Goal: Task Accomplishment & Management: Manage account settings

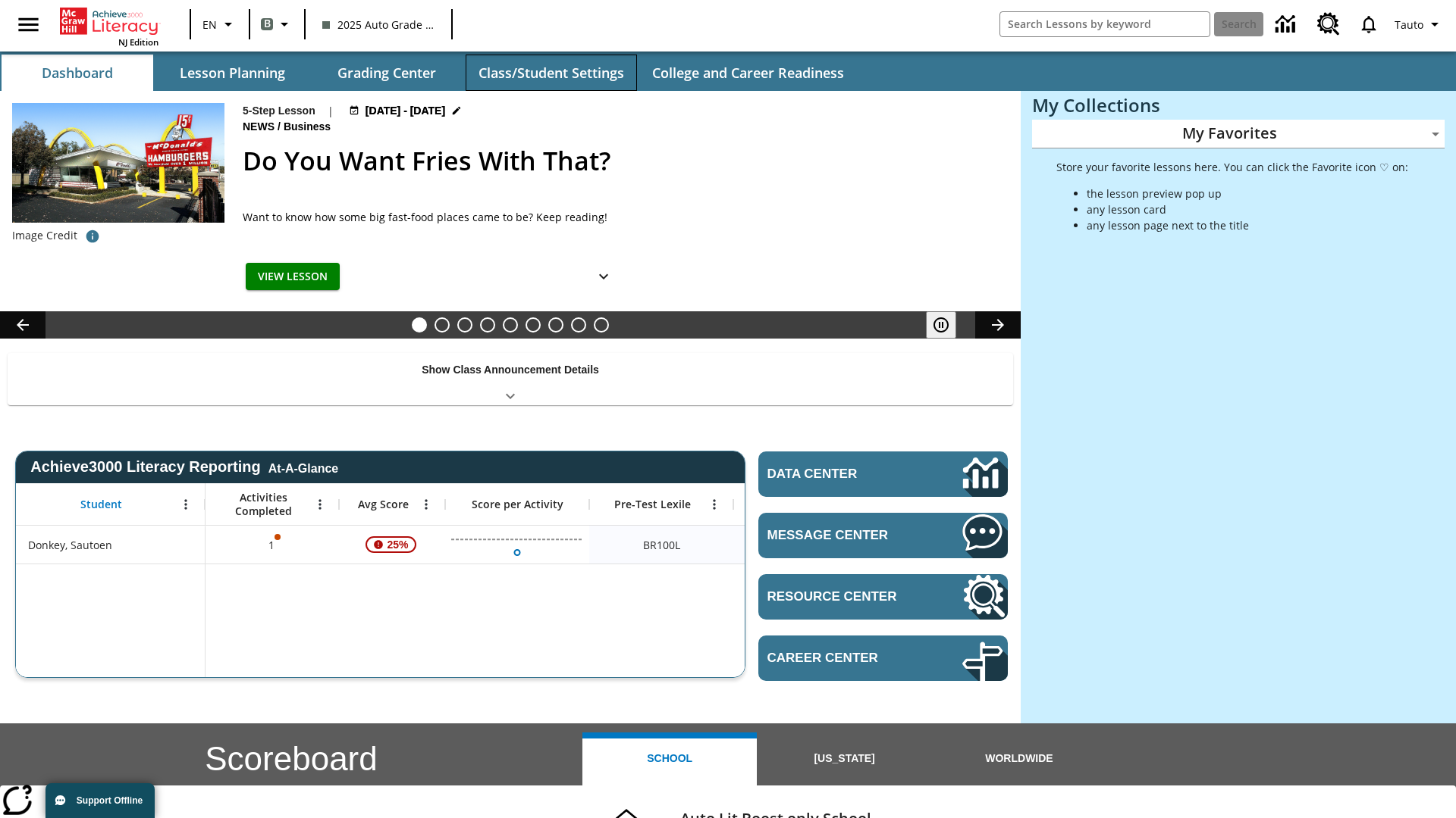
click at [550, 73] on button "Class/Student Settings" at bounding box center [551, 73] width 171 height 37
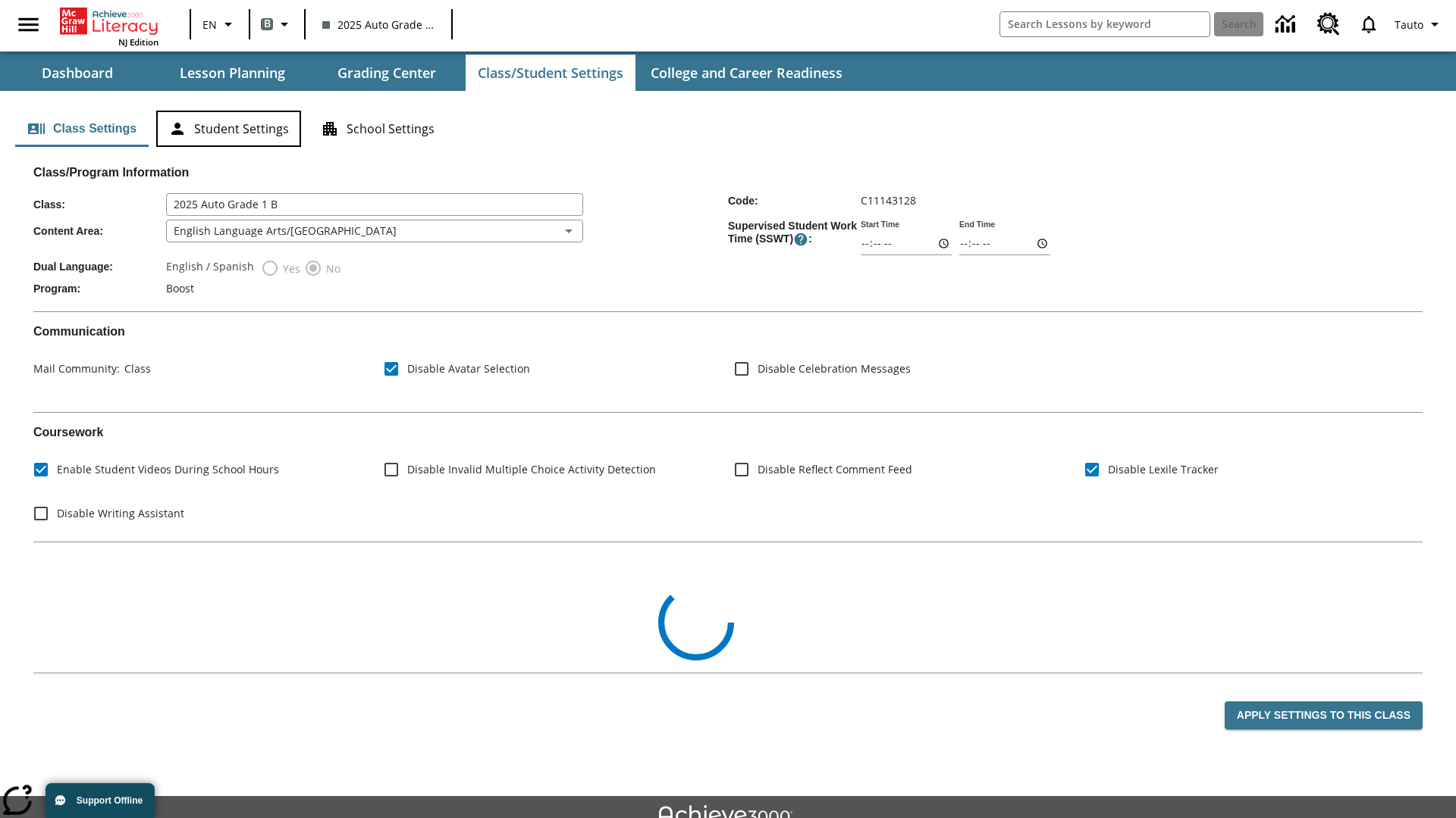
click at [228, 129] on button "Student Settings" at bounding box center [228, 129] width 144 height 37
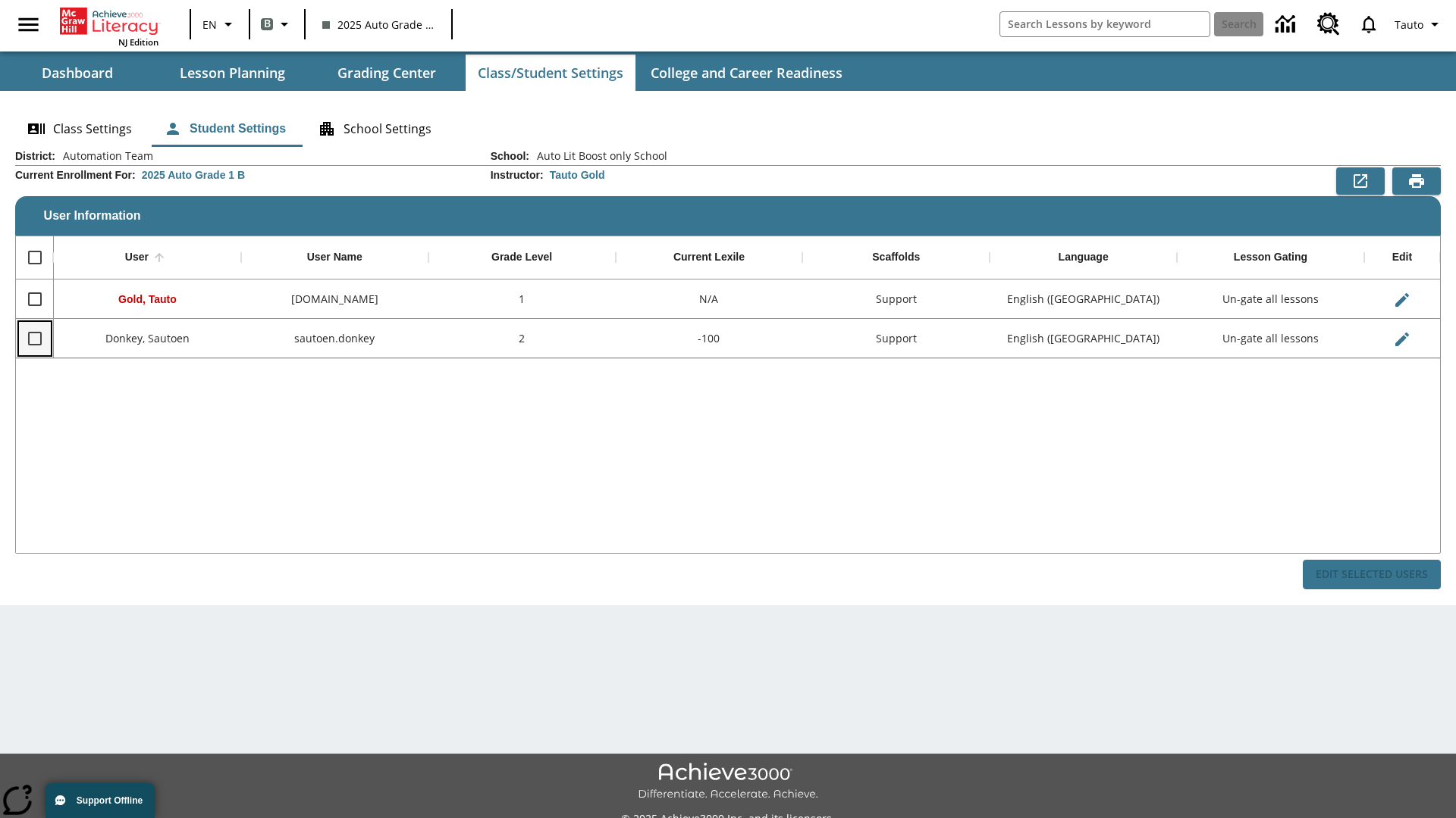
click at [34, 338] on input "Select row" at bounding box center [35, 338] width 32 height 32
checkbox input "true"
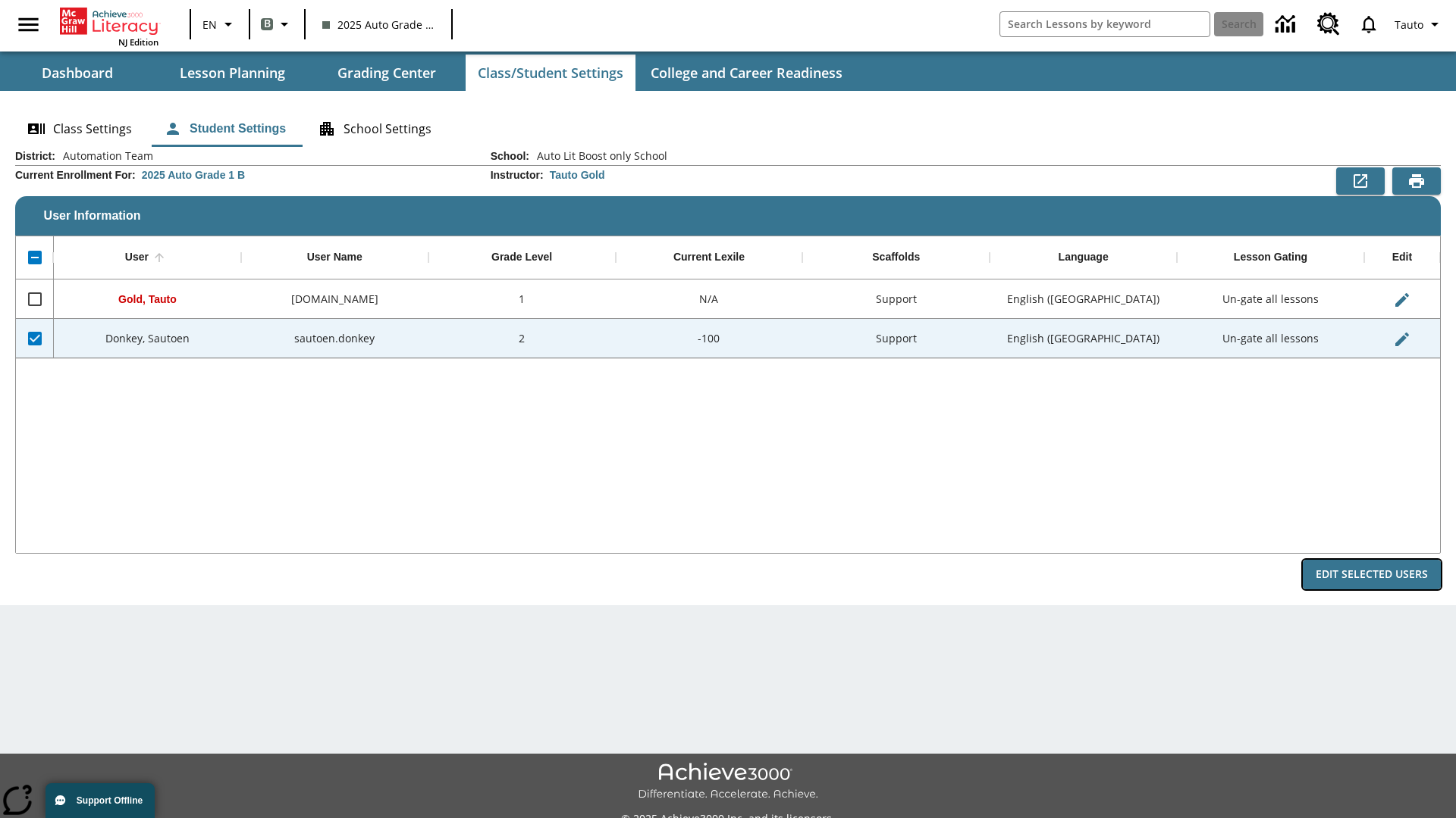
click at [1371, 574] on button "Edit Selected Users" at bounding box center [1371, 575] width 138 height 30
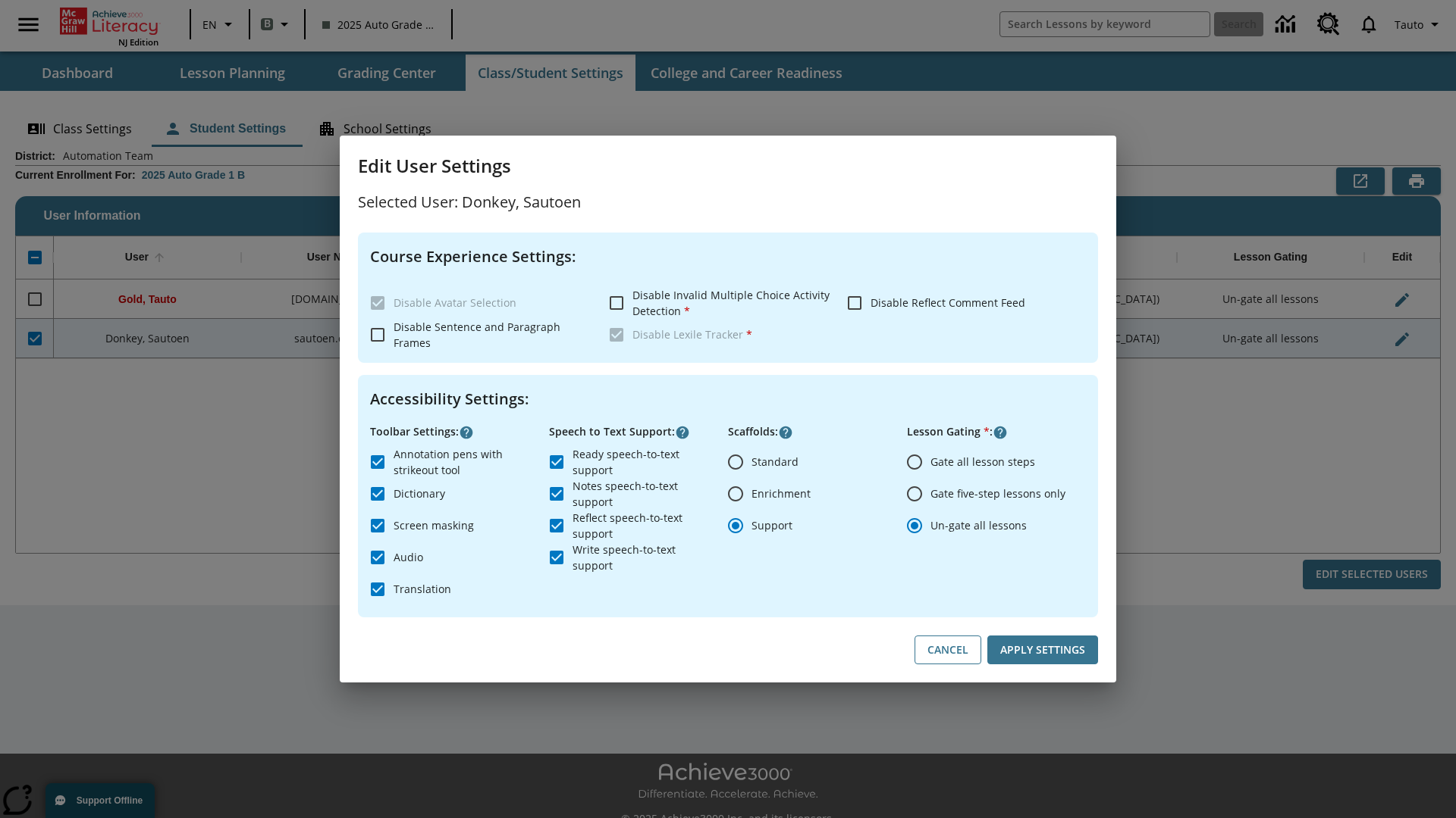
click at [915, 461] on input "Gate all lesson steps" at bounding box center [914, 462] width 32 height 32
radio input "true"
click at [1043, 650] on button "Apply Settings" at bounding box center [1042, 650] width 110 height 30
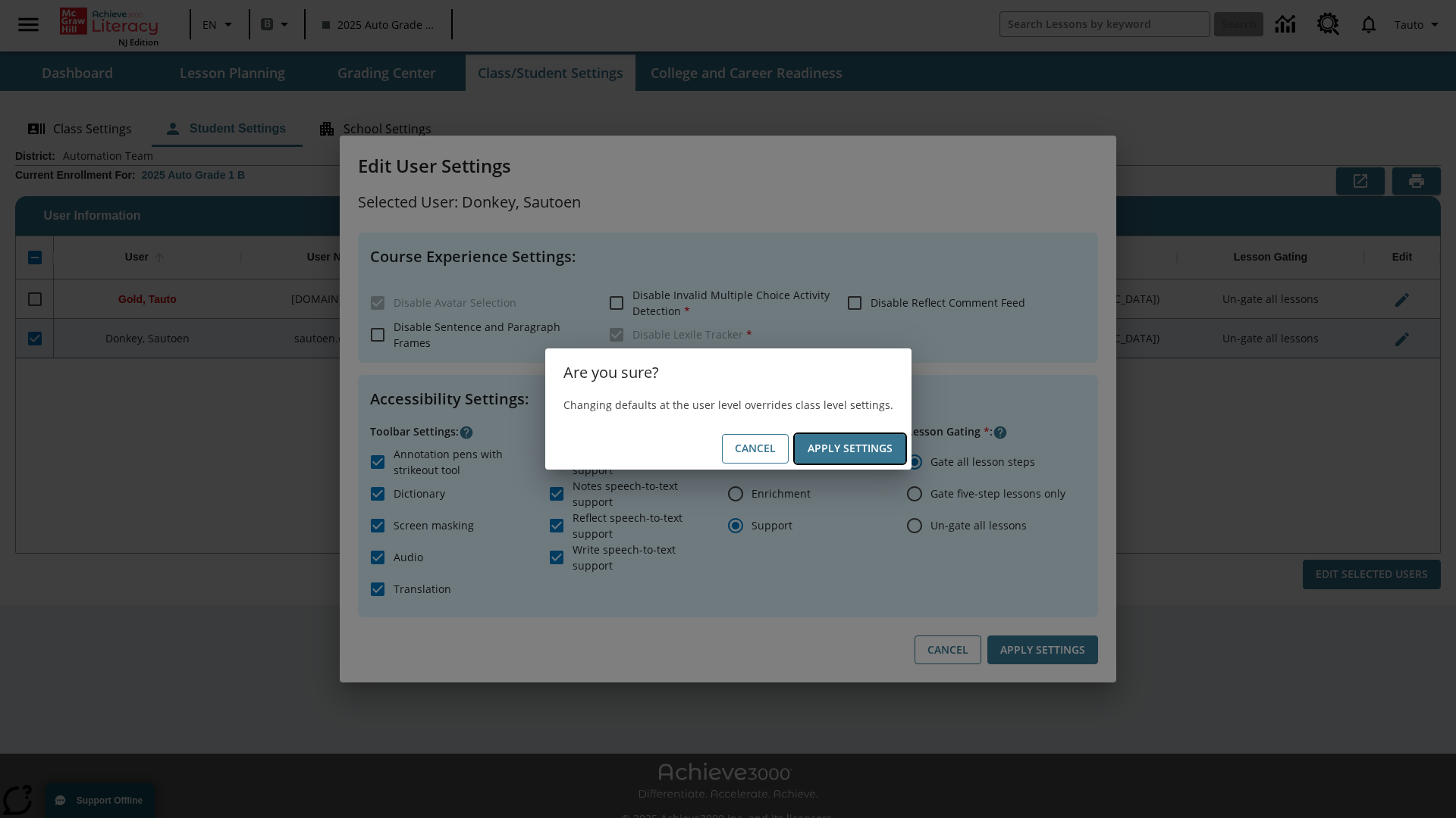
click at [849, 449] on button "Apply Settings" at bounding box center [849, 449] width 110 height 30
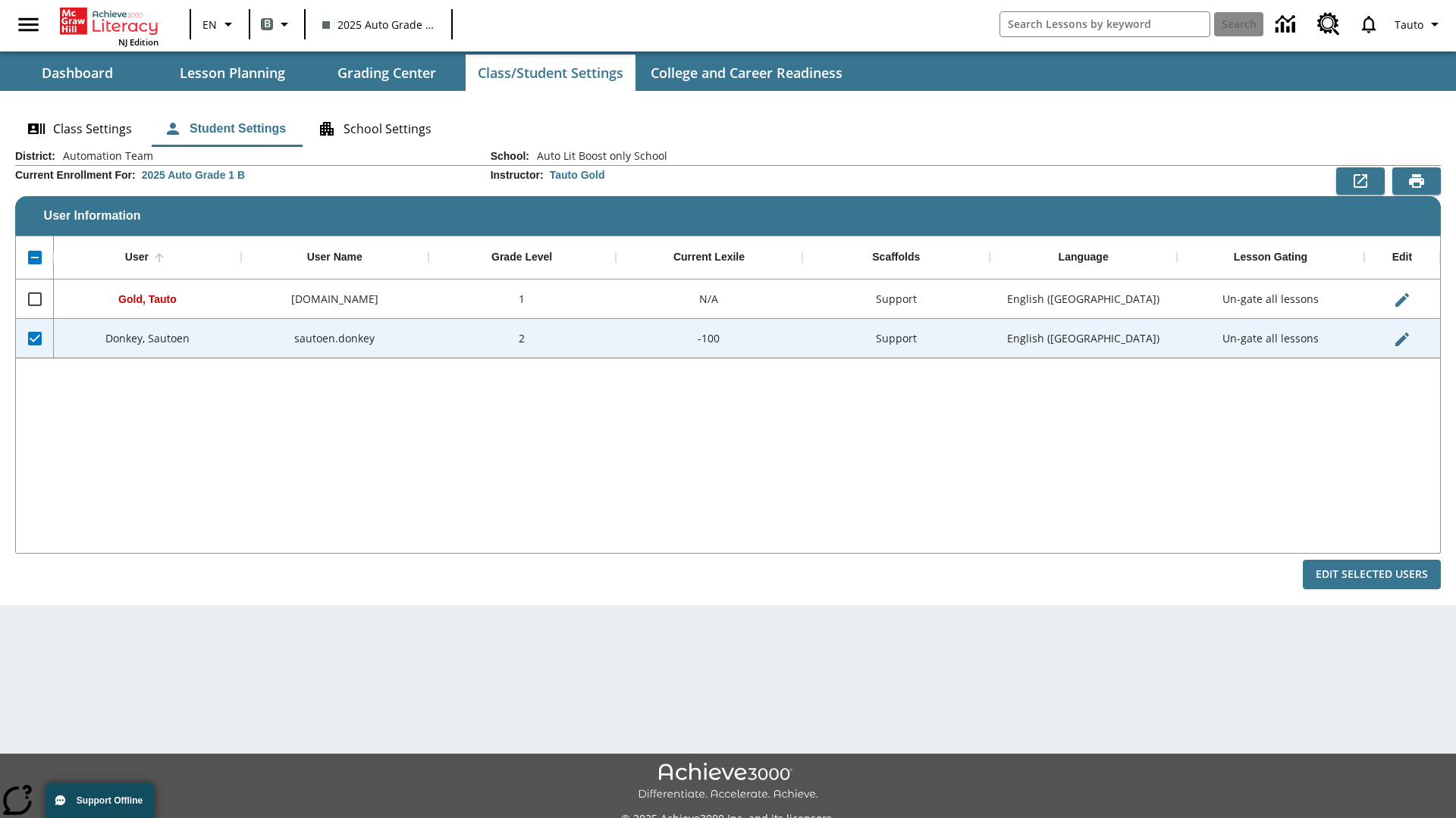
checkbox input "false"
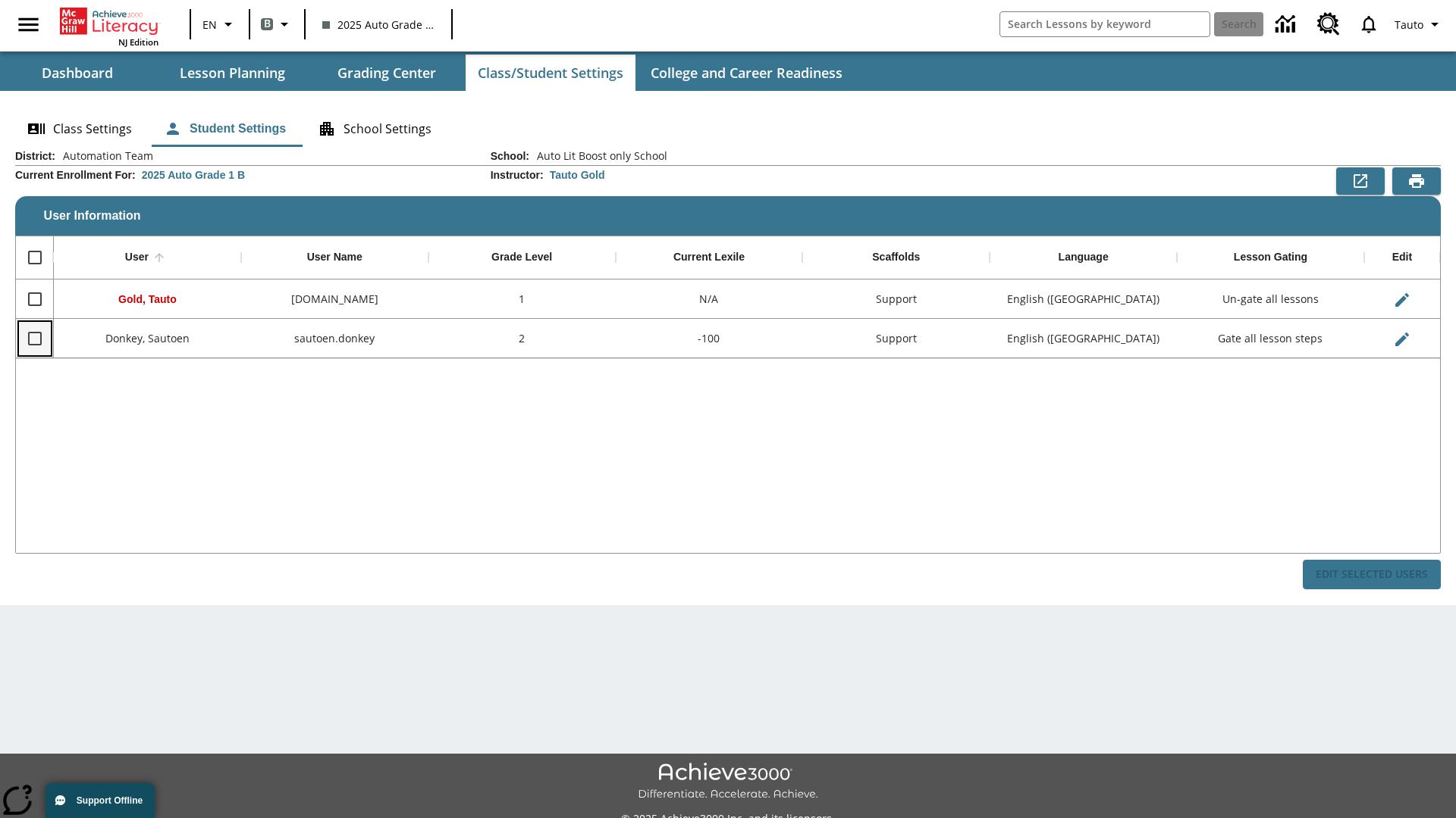
click at [34, 338] on input "Select row" at bounding box center [35, 338] width 32 height 32
checkbox input "true"
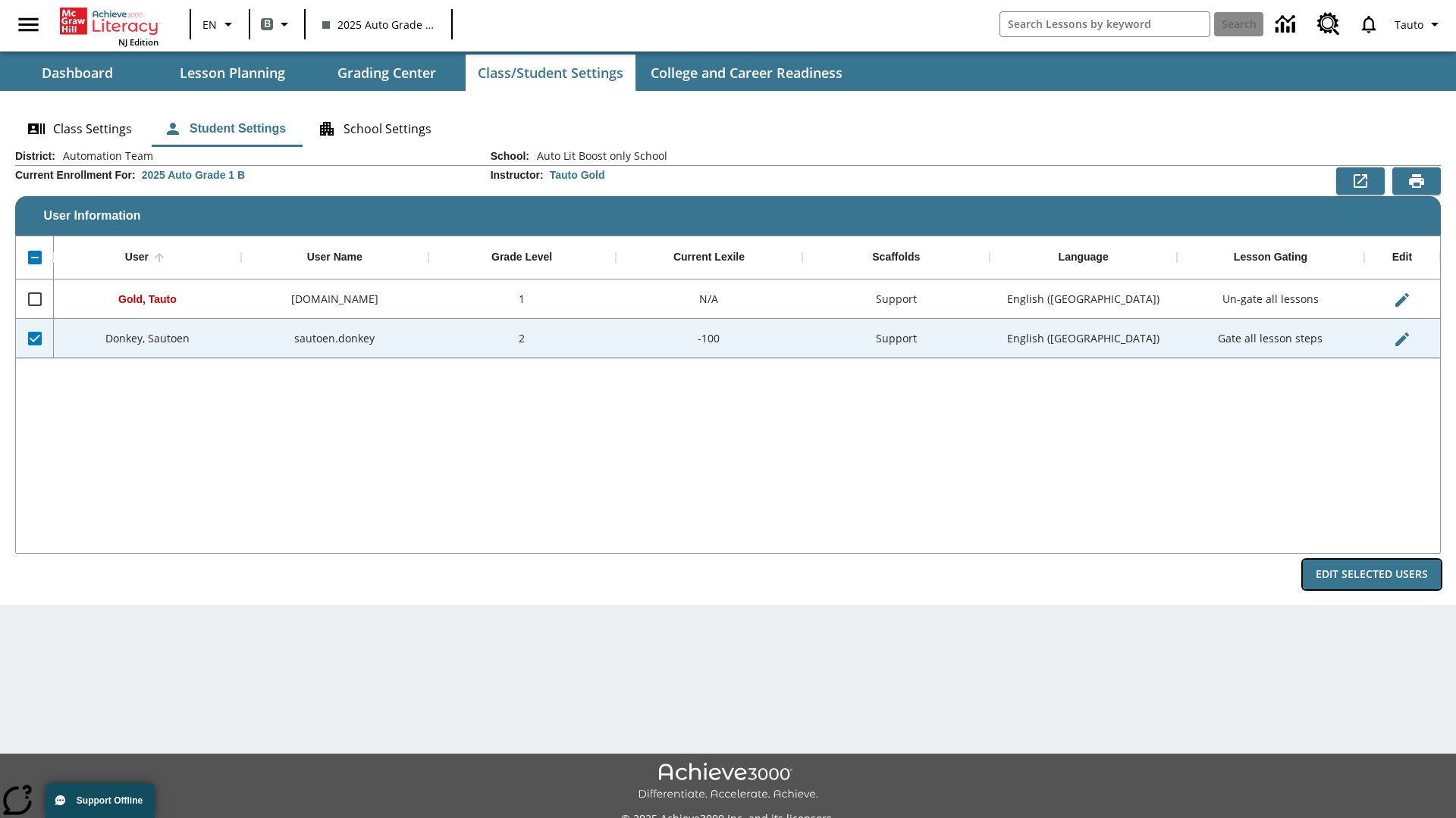
click at [1371, 574] on button "Edit Selected Users" at bounding box center [1371, 575] width 138 height 30
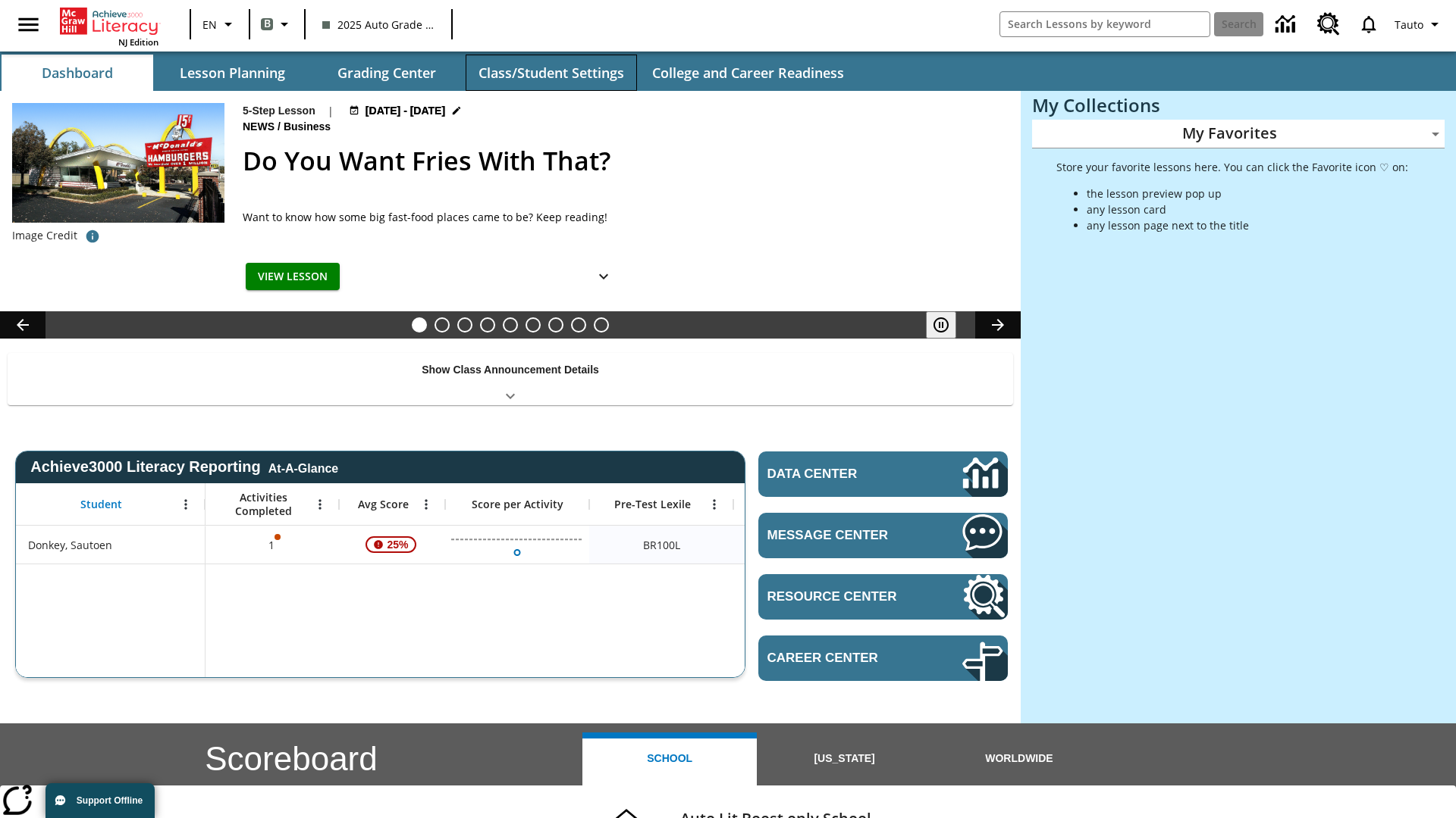
click at [550, 73] on button "Class/Student Settings" at bounding box center [551, 73] width 171 height 37
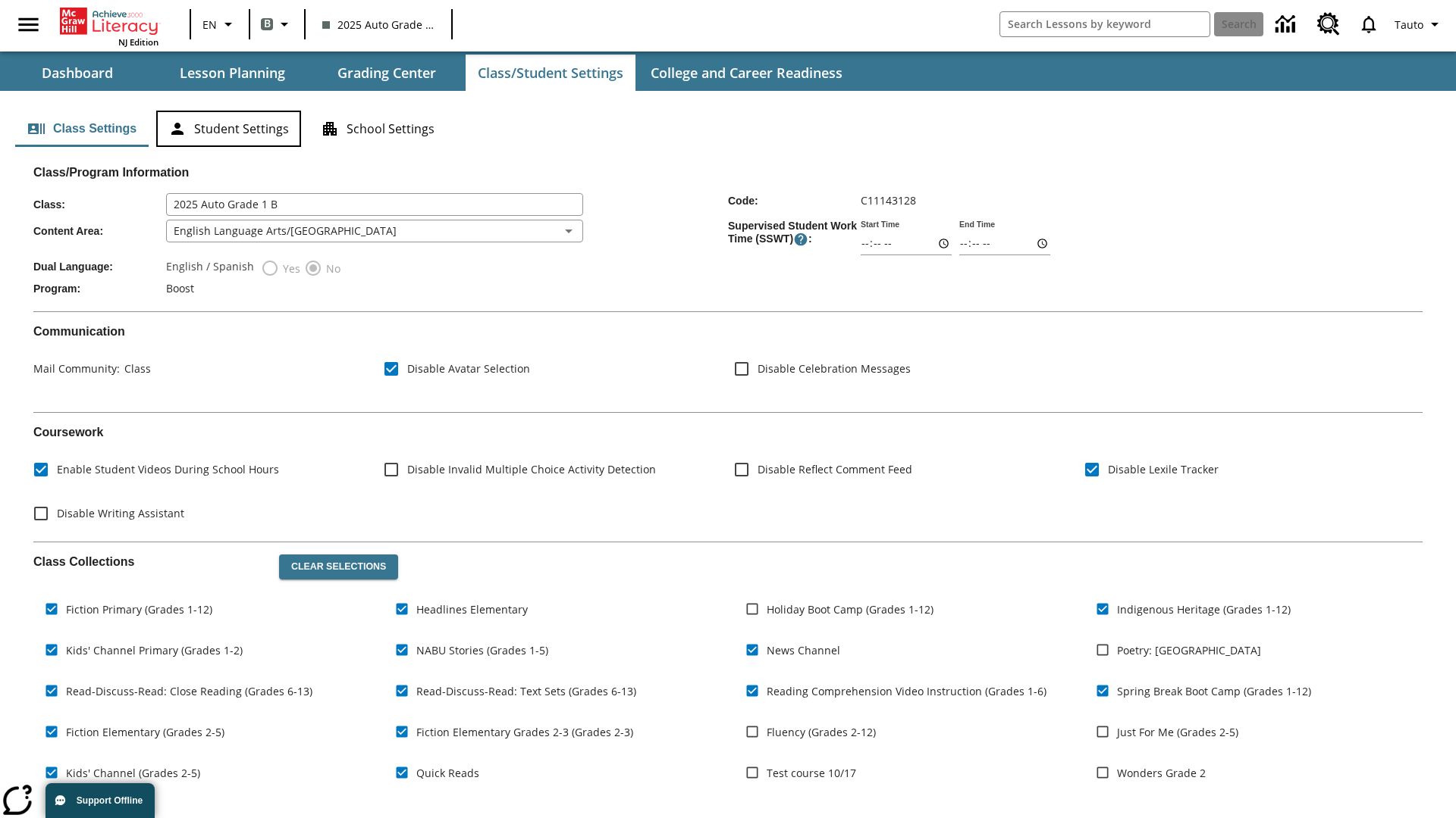
click at [228, 129] on button "Student Settings" at bounding box center [228, 129] width 144 height 37
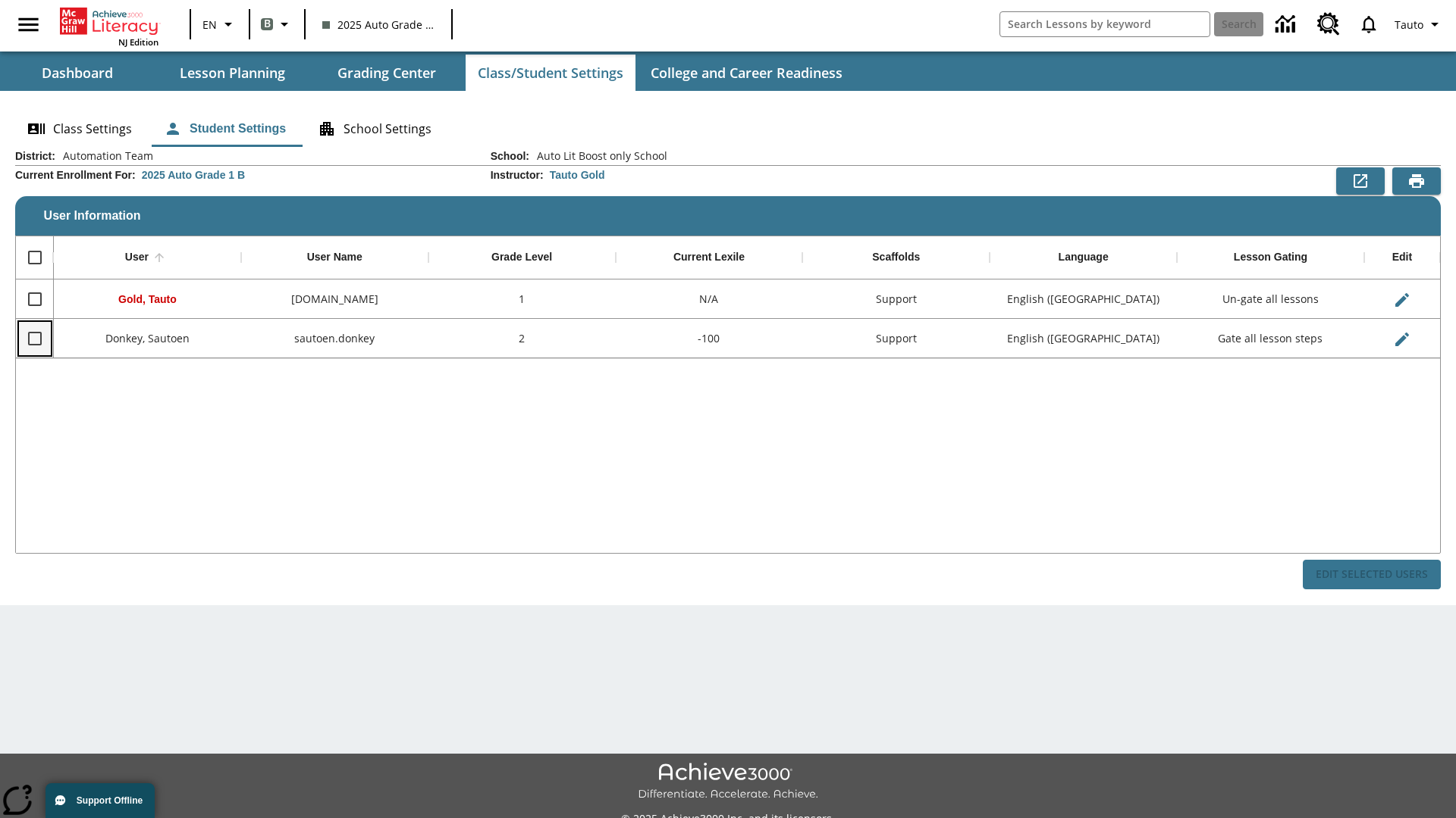
click at [34, 338] on input "Select row" at bounding box center [35, 338] width 32 height 32
checkbox input "true"
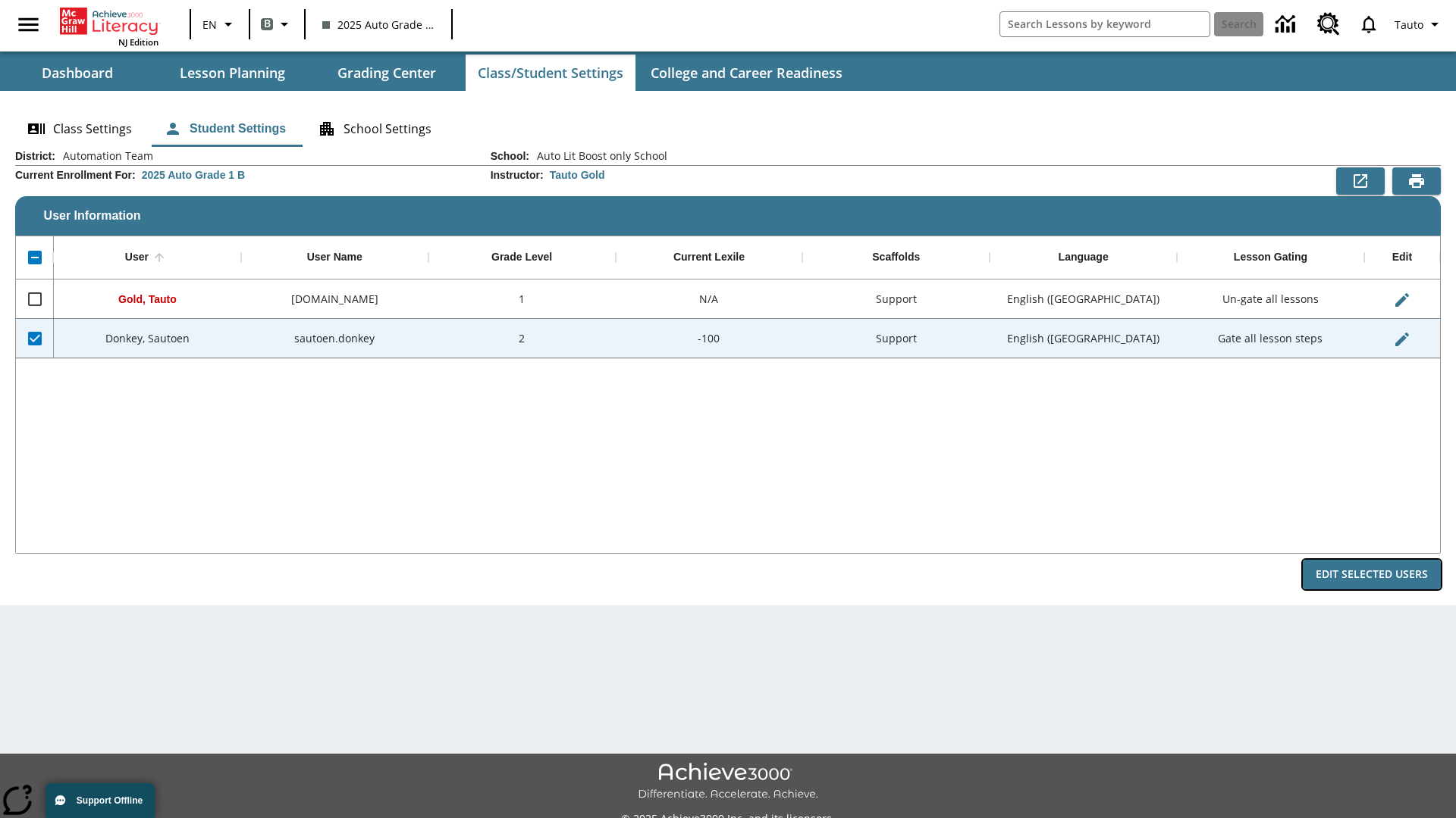
click at [1371, 574] on button "Edit Selected Users" at bounding box center [1371, 575] width 138 height 30
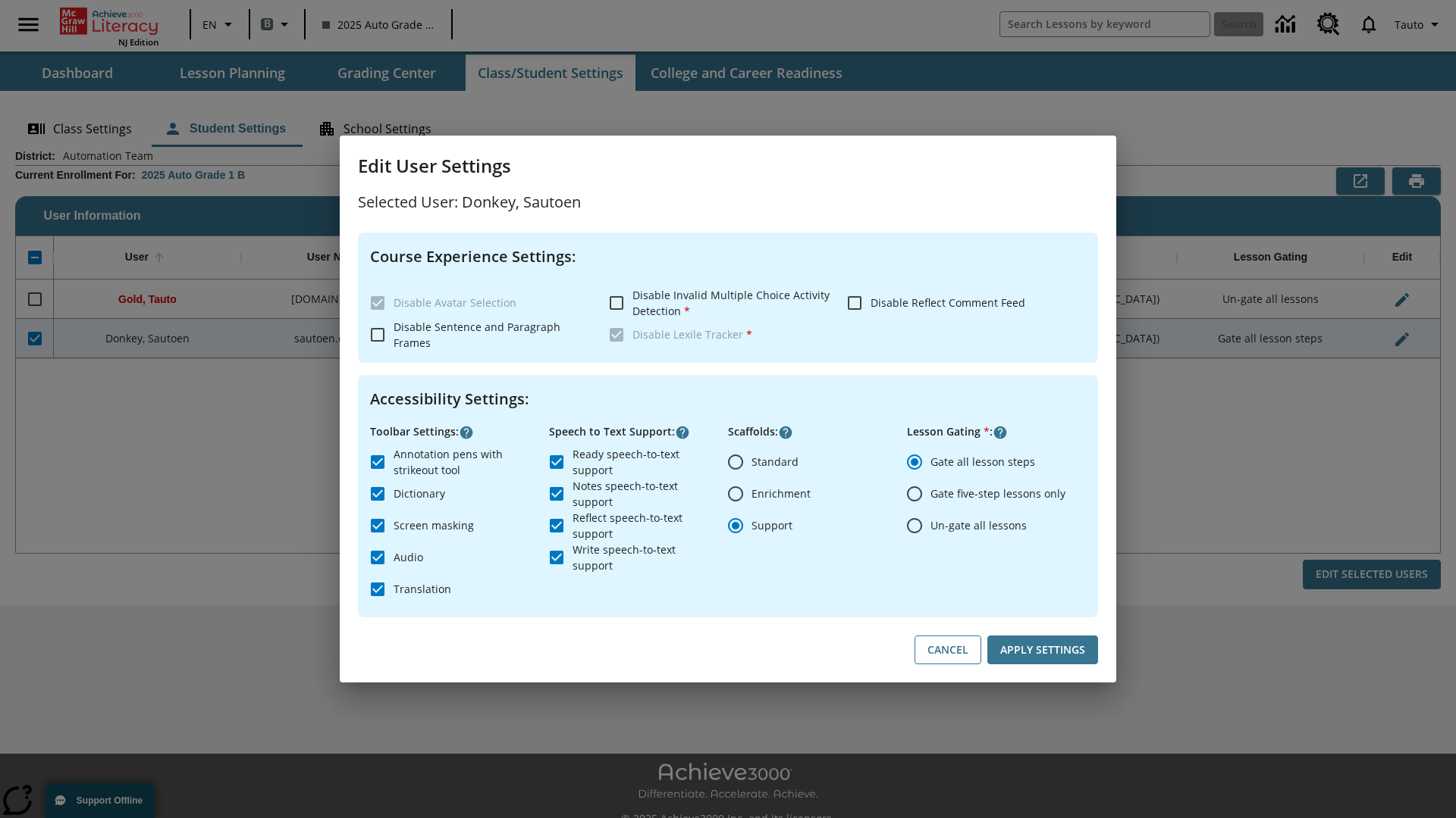
click at [915, 525] on input "Un-gate all lessons" at bounding box center [914, 526] width 32 height 32
radio input "true"
click at [1043, 650] on button "Apply Settings" at bounding box center [1042, 650] width 110 height 30
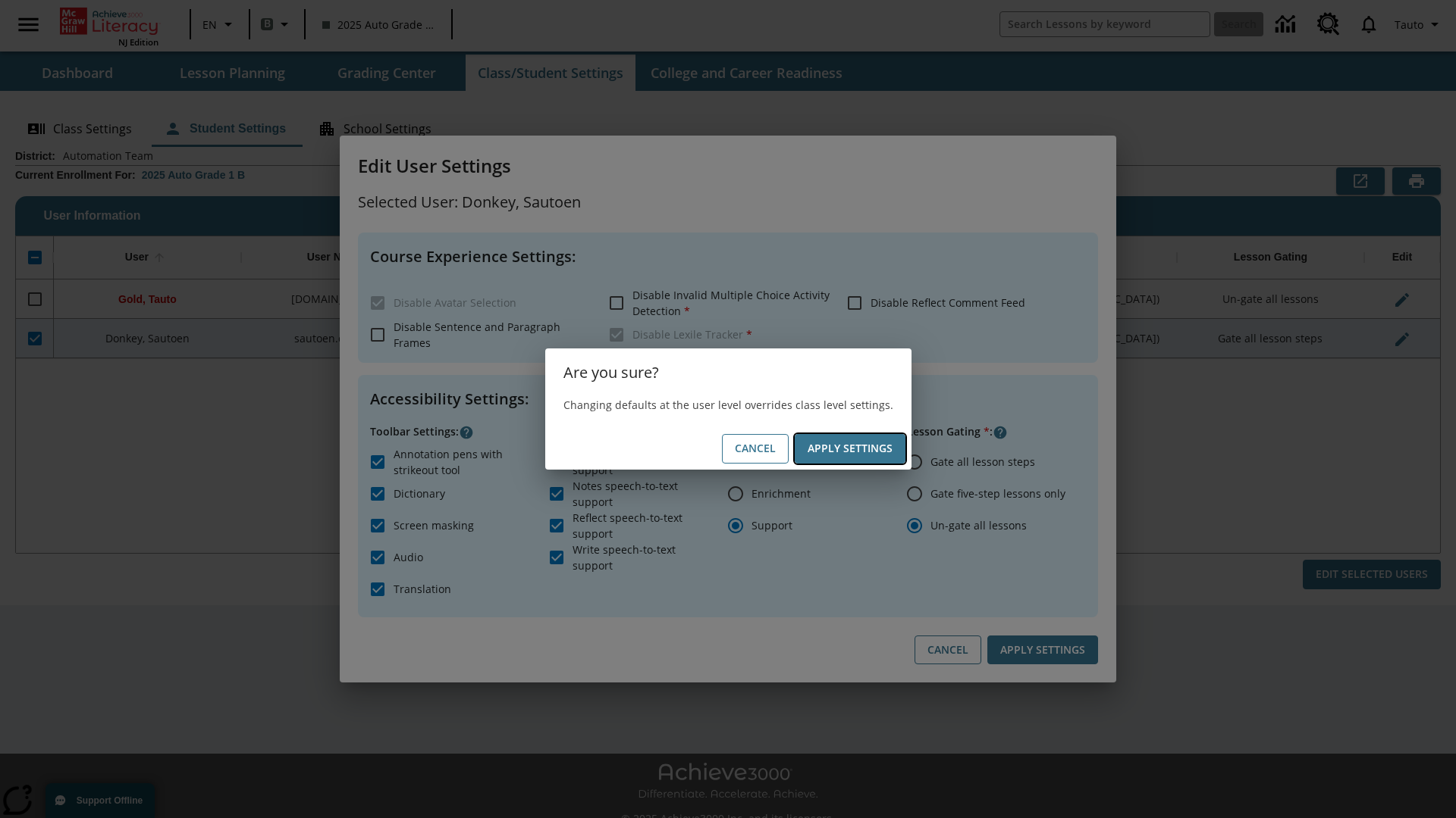
click at [849, 449] on button "Apply Settings" at bounding box center [849, 449] width 110 height 30
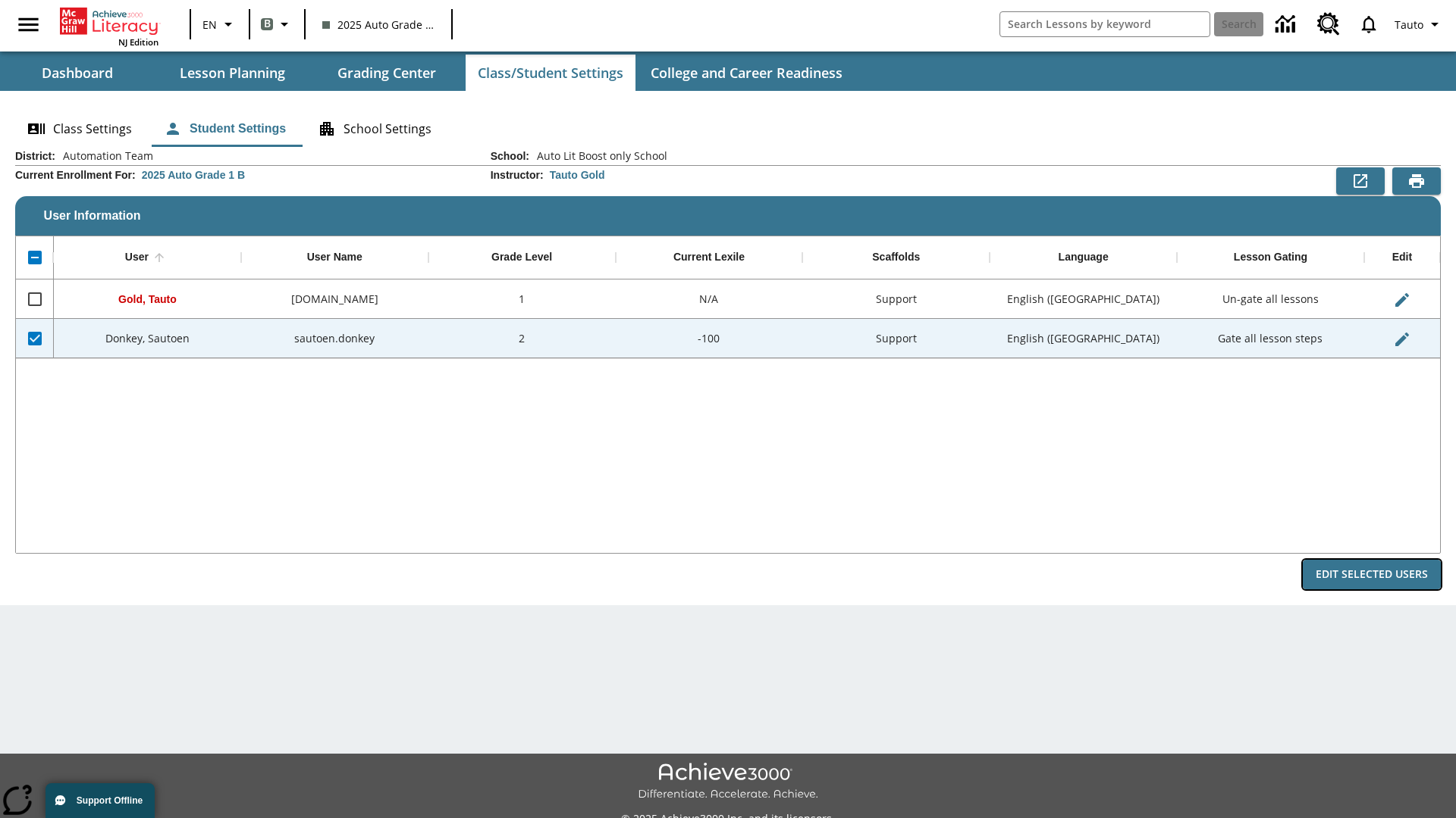
radio input "true"
checkbox input "false"
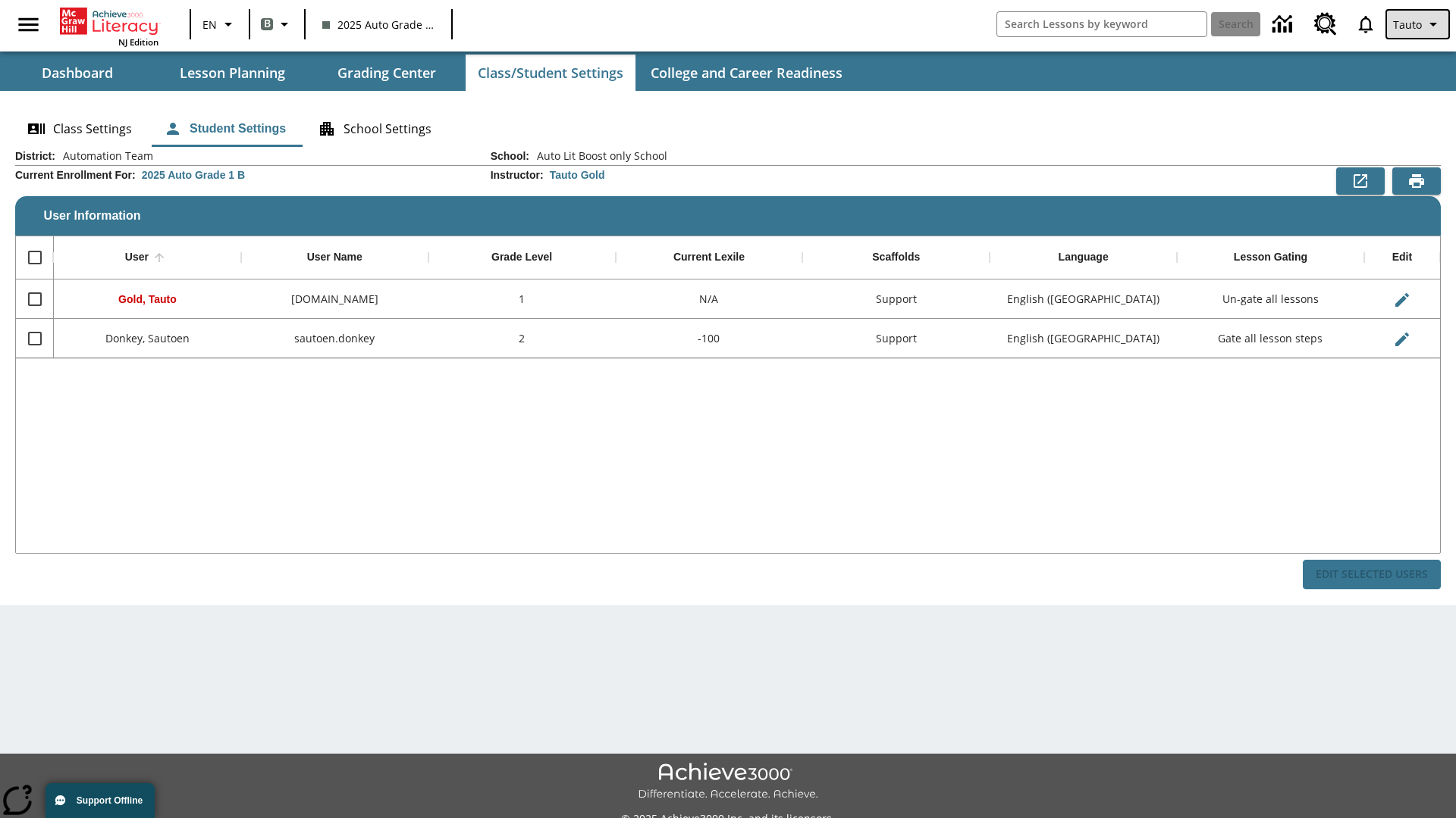
click at [1419, 24] on span "Tauto" at bounding box center [1407, 24] width 29 height 16
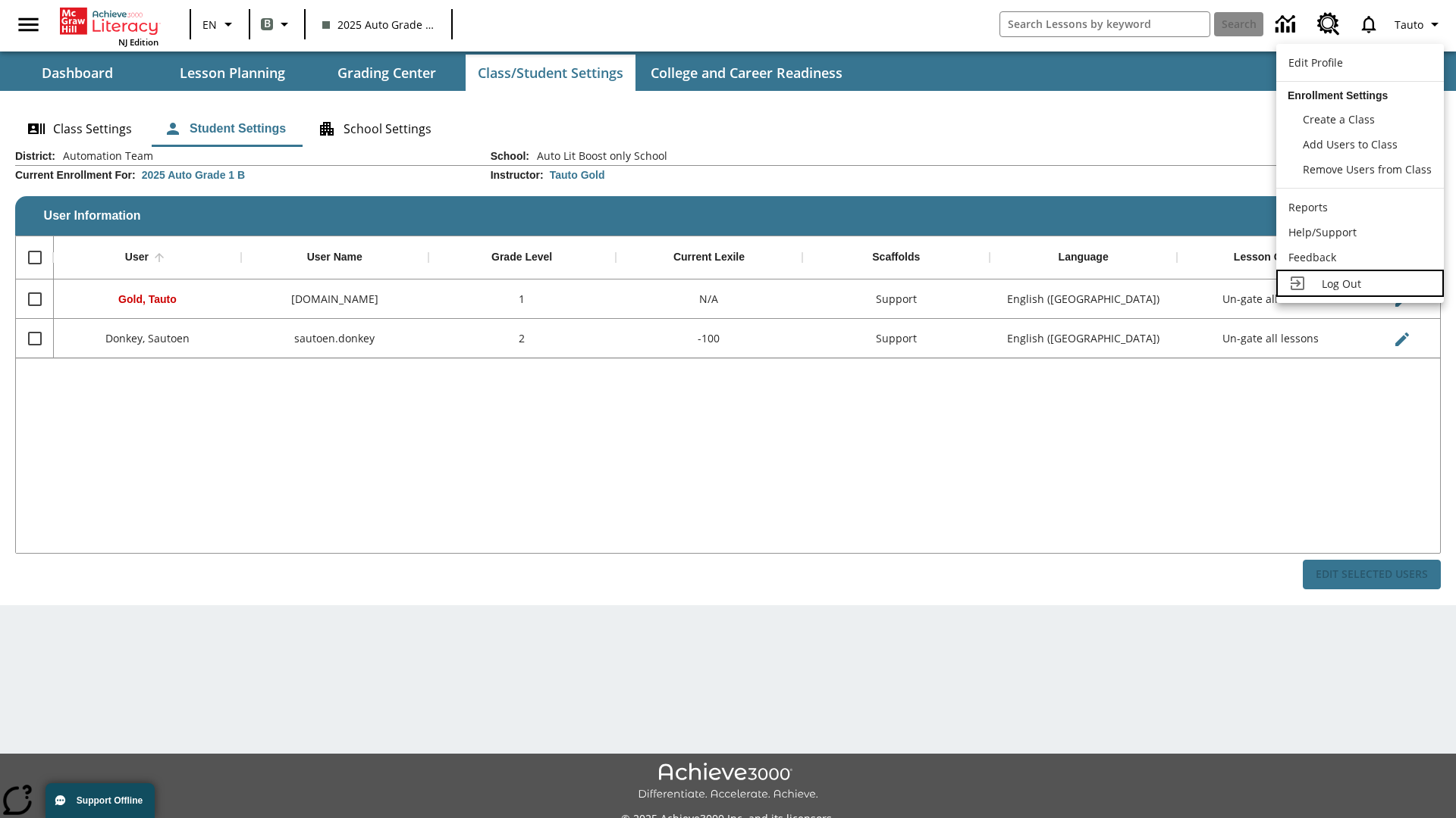
click at [1360, 284] on span "Log Out" at bounding box center [1341, 283] width 39 height 14
